Goal: Check status

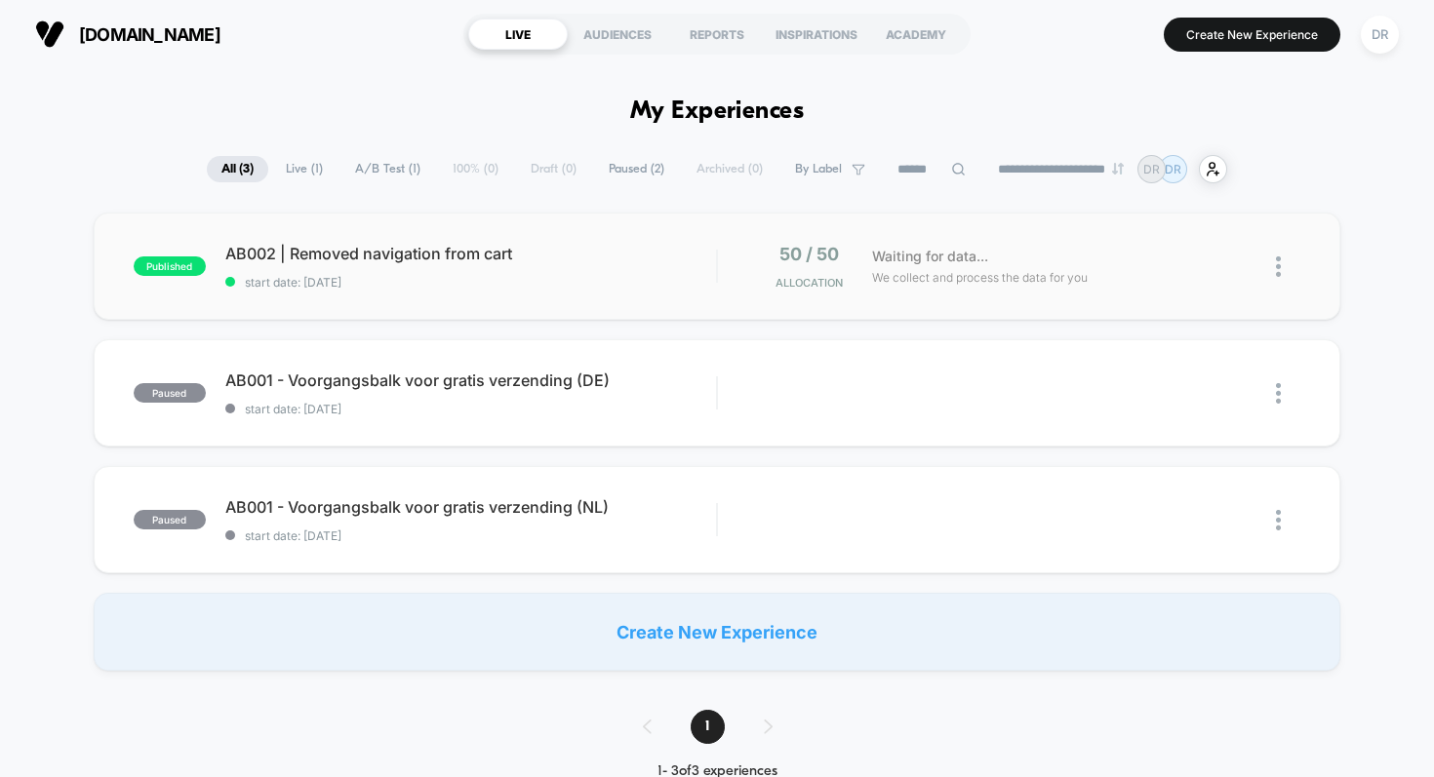
click at [593, 237] on div "published AB002 | Removed navigation from cart start date: [DATE] 50 / 50 Alloc…" at bounding box center [718, 266] width 1248 height 107
click at [421, 422] on div "paused AB001 - Voorgangsbalk voor gratis verzending (DE) start date: [DATE] Edi…" at bounding box center [718, 392] width 1248 height 107
